Goal: Information Seeking & Learning: Understand process/instructions

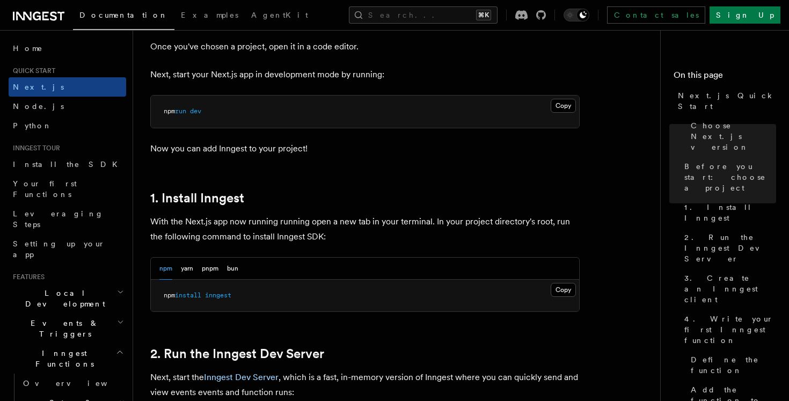
scroll to position [454, 0]
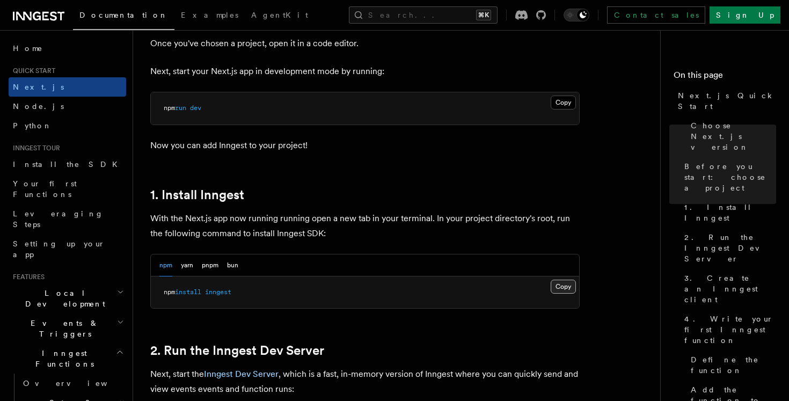
click at [567, 286] on button "Copy Copied" at bounding box center [563, 287] width 25 height 14
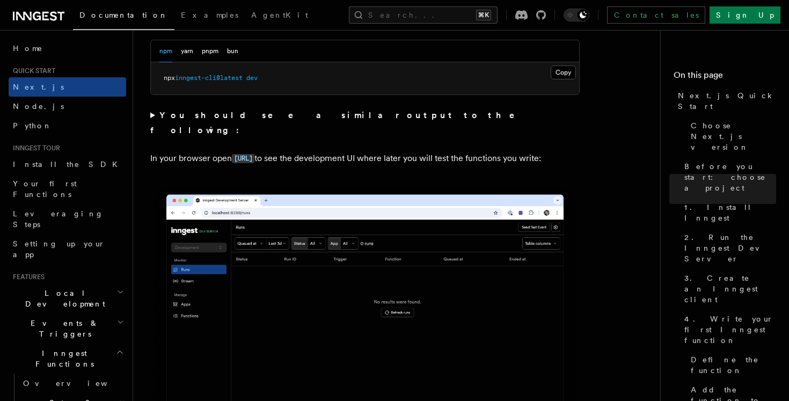
scroll to position [825, 0]
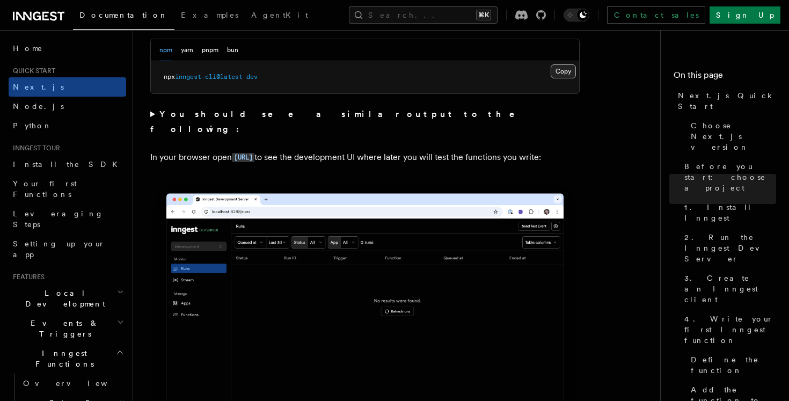
click at [564, 76] on button "Copy Copied" at bounding box center [563, 71] width 25 height 14
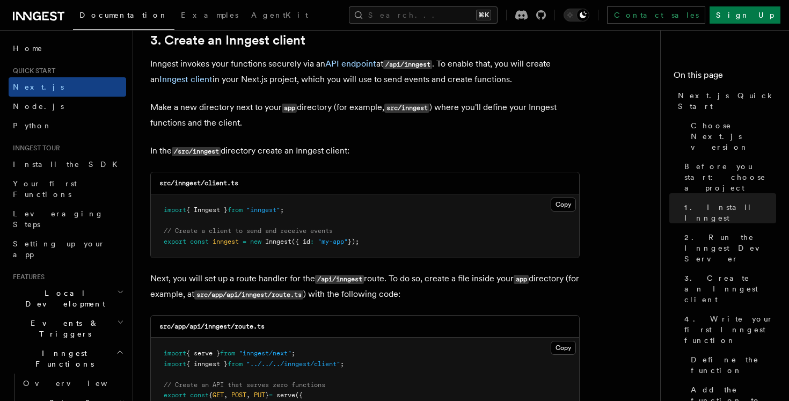
scroll to position [1333, 0]
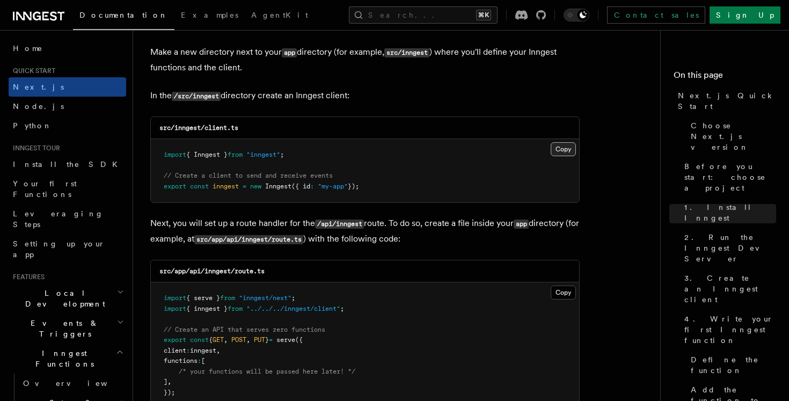
click at [564, 149] on button "Copy Copied" at bounding box center [563, 149] width 25 height 14
click at [551, 142] on button "Copy Copied" at bounding box center [563, 149] width 25 height 14
click at [511, 171] on pre "import { Inngest } from "inngest" ; // Create a client to send and receive even…" at bounding box center [365, 170] width 428 height 63
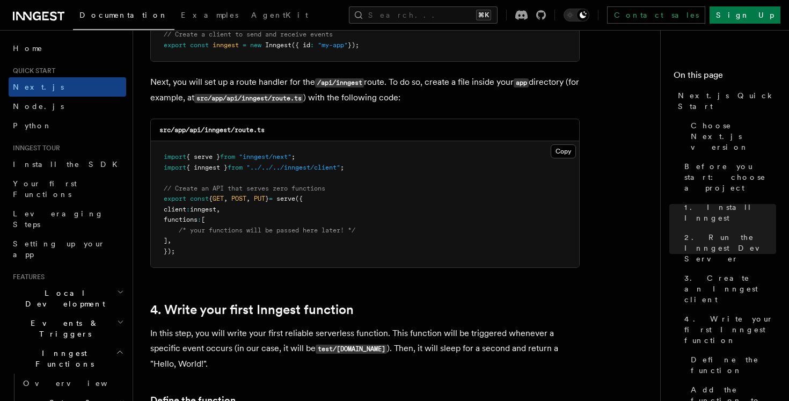
scroll to position [1476, 0]
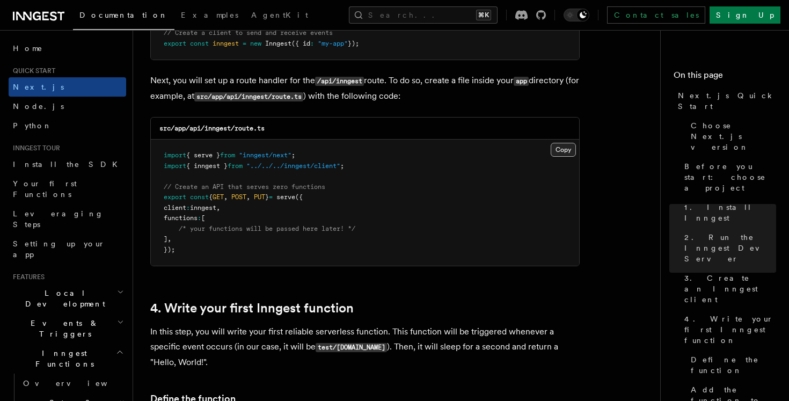
click at [564, 155] on button "Copy Copied" at bounding box center [563, 150] width 25 height 14
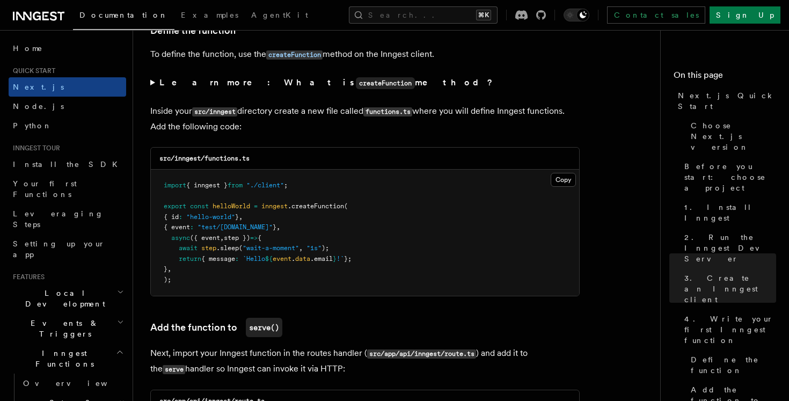
click at [391, 186] on pre "import { inngest } from "./client" ; export const helloWorld = inngest .createF…" at bounding box center [365, 233] width 428 height 126
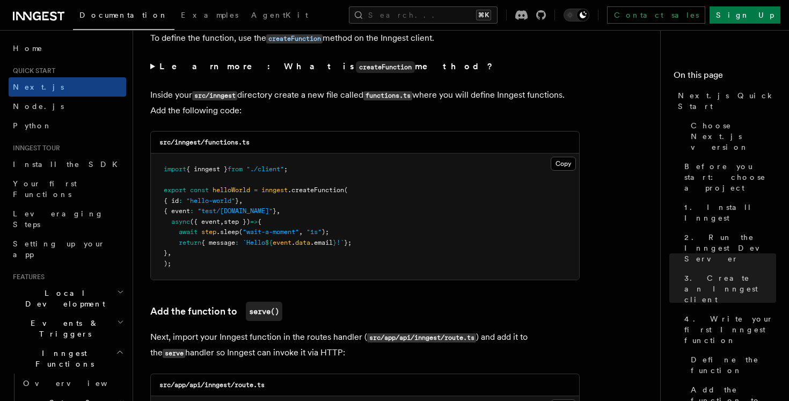
scroll to position [1869, 0]
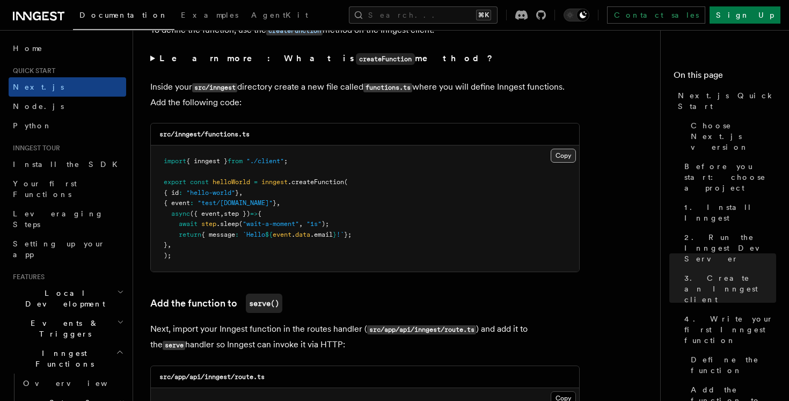
click at [560, 163] on button "Copy Copied" at bounding box center [563, 156] width 25 height 14
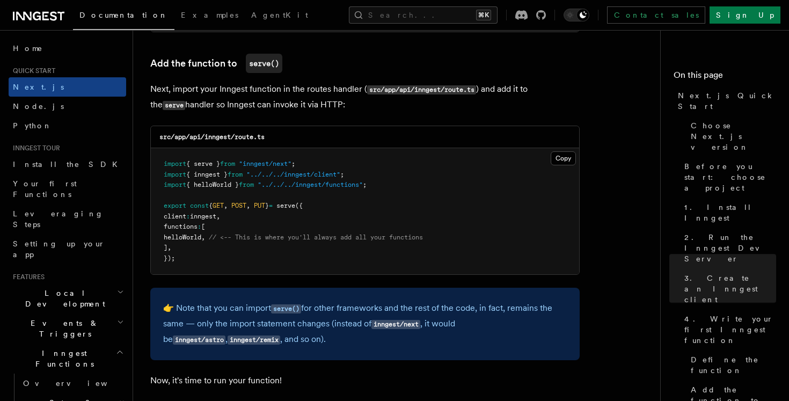
scroll to position [2114, 0]
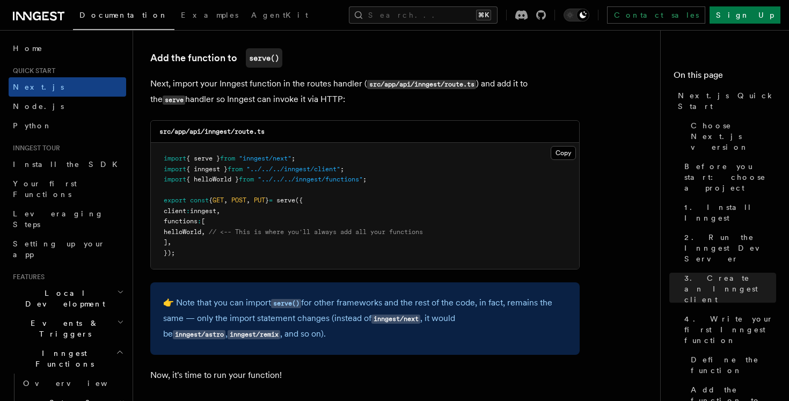
click at [336, 206] on pre "import { serve } from "inngest/next" ; import { inngest } from "../../../innges…" at bounding box center [365, 206] width 428 height 126
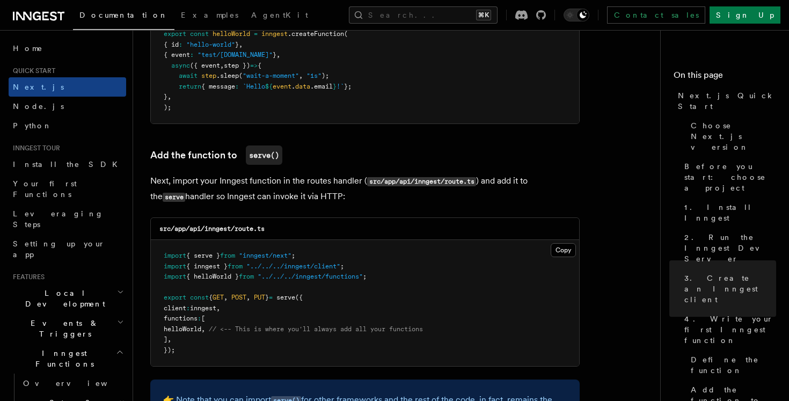
scroll to position [1994, 0]
